Goal: Check status: Check status

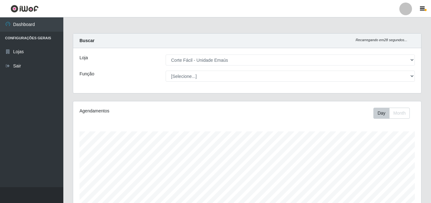
select select "201"
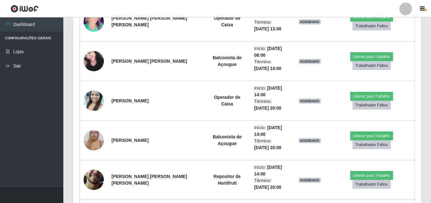
scroll to position [802, 0]
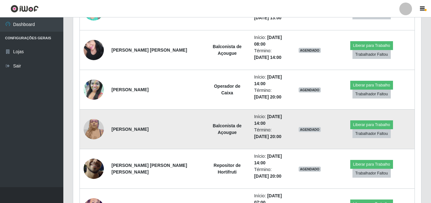
click at [98, 129] on img at bounding box center [94, 129] width 20 height 27
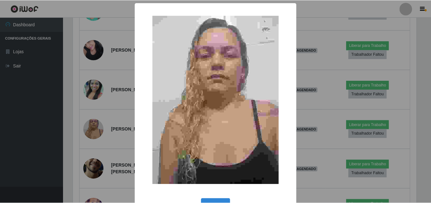
scroll to position [21, 0]
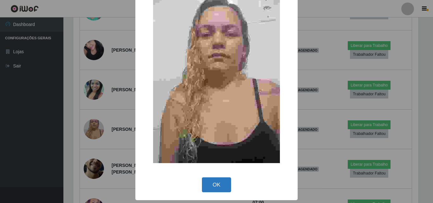
click at [223, 188] on button "OK" at bounding box center [216, 184] width 29 height 15
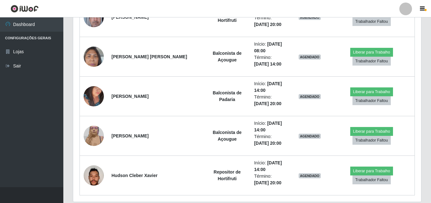
scroll to position [1404, 0]
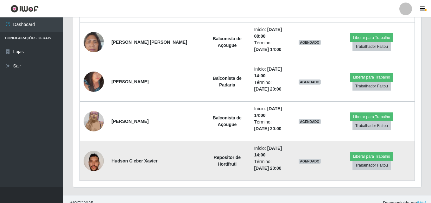
click at [91, 161] on img at bounding box center [94, 160] width 20 height 27
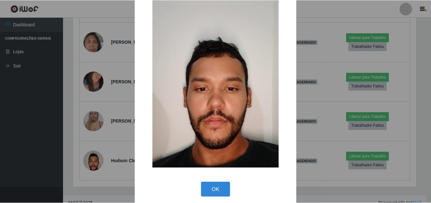
scroll to position [21, 0]
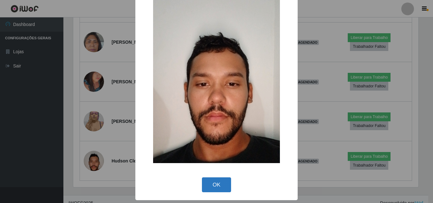
click at [212, 183] on button "OK" at bounding box center [216, 184] width 29 height 15
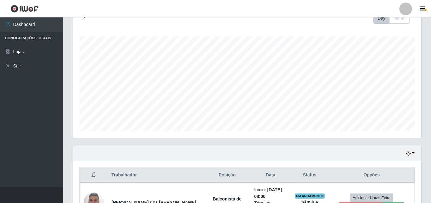
scroll to position [190, 0]
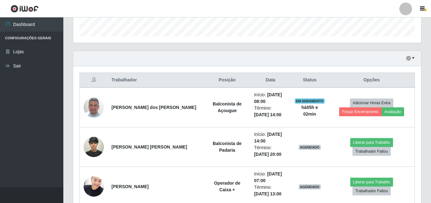
click at [412, 51] on div "Hoje 1 dia 3 dias 1 Semana Não encerrados" at bounding box center [247, 58] width 348 height 15
click at [409, 58] on icon "button" at bounding box center [408, 58] width 4 height 4
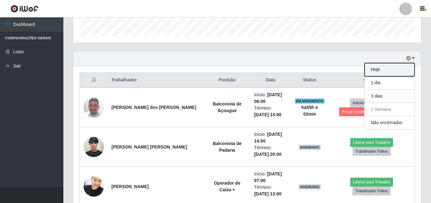
click at [374, 74] on button "Hoje" at bounding box center [390, 69] width 50 height 13
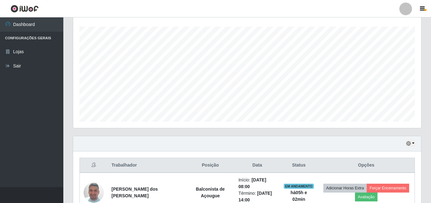
scroll to position [184, 0]
